Goal: Entertainment & Leisure: Consume media (video, audio)

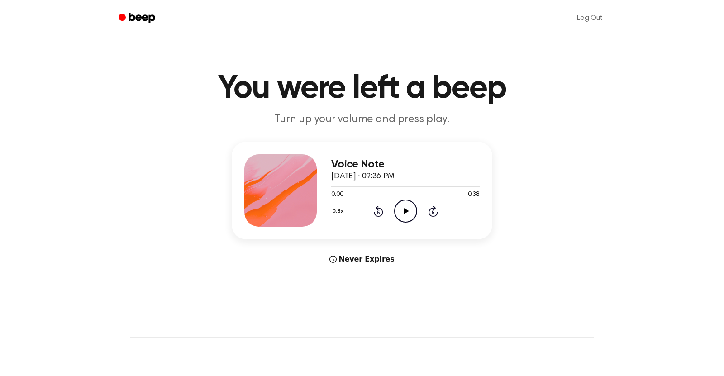
click at [403, 209] on icon at bounding box center [405, 211] width 5 height 6
click at [406, 215] on icon "Pause Audio" at bounding box center [405, 210] width 23 height 23
click at [404, 205] on icon "Play Audio" at bounding box center [405, 210] width 23 height 23
click at [410, 212] on icon "Play Audio" at bounding box center [405, 210] width 23 height 23
click at [410, 212] on icon "Pause Audio" at bounding box center [405, 210] width 23 height 23
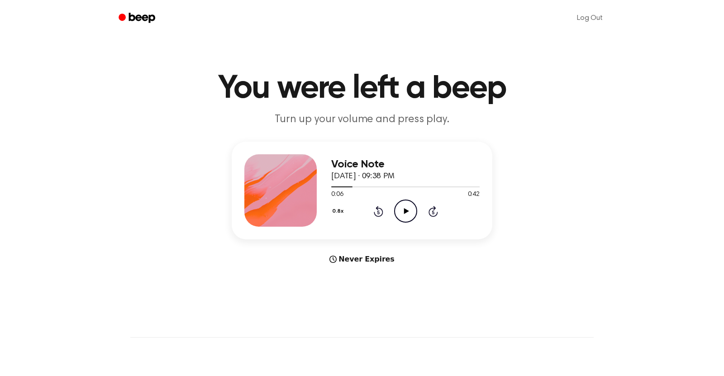
click at [401, 204] on icon "Play Audio" at bounding box center [405, 210] width 23 height 23
click at [401, 209] on icon "Pause Audio" at bounding box center [405, 210] width 23 height 23
